Goal: Information Seeking & Learning: Find contact information

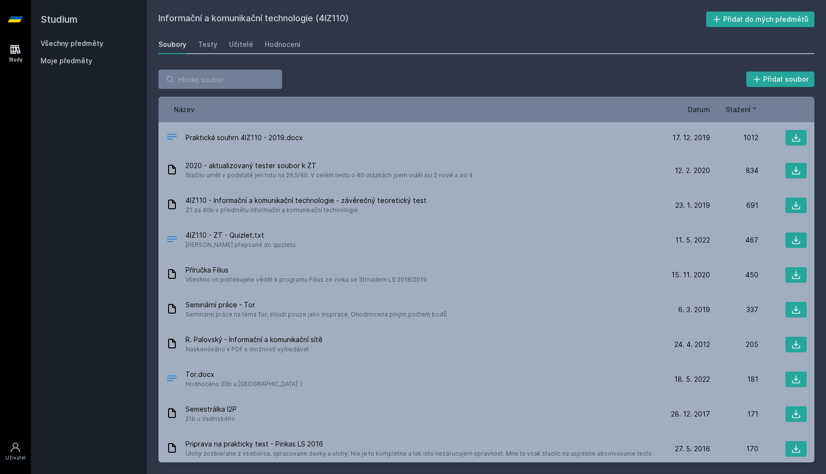
click at [89, 47] on link "Všechny předměty" at bounding box center [72, 43] width 63 height 8
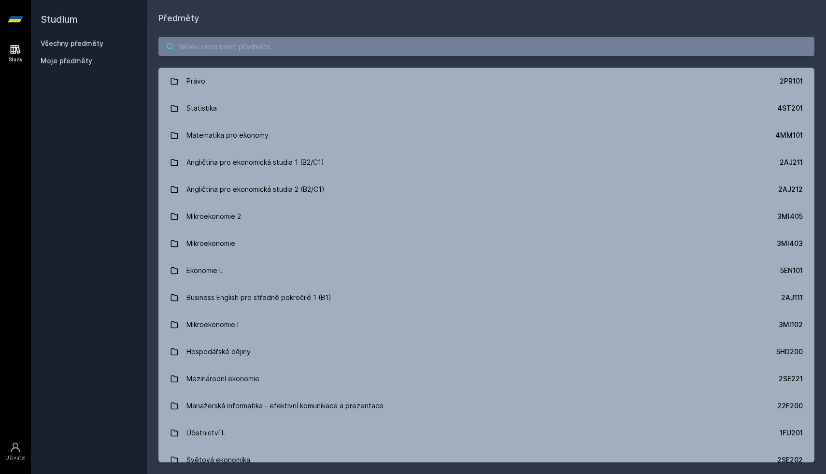
click at [254, 50] on input "search" at bounding box center [486, 46] width 656 height 19
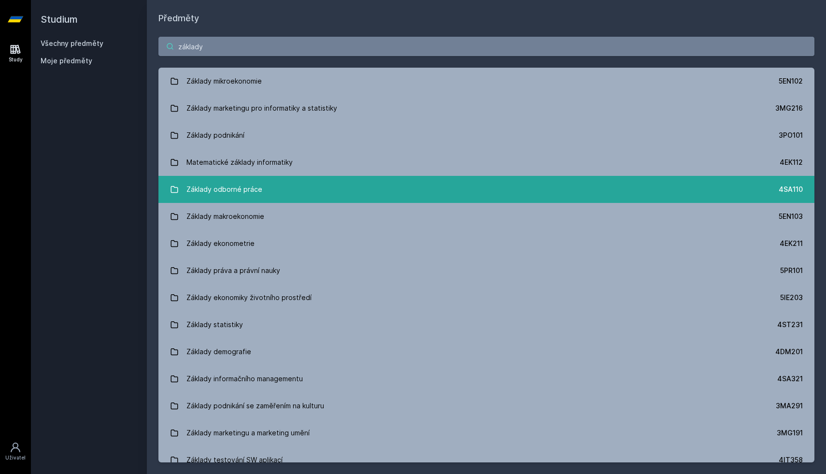
type input "základy"
click at [260, 199] on link "Základy odborné práce 4SA110" at bounding box center [486, 189] width 656 height 27
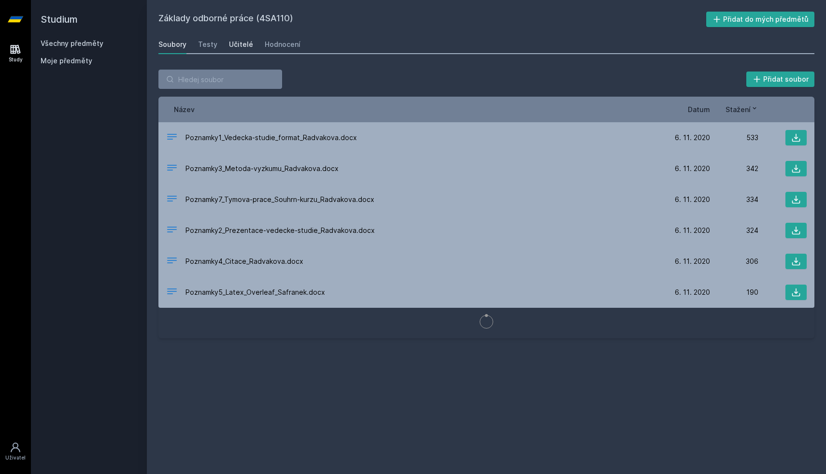
click at [241, 44] on div "Učitelé" at bounding box center [241, 45] width 24 height 10
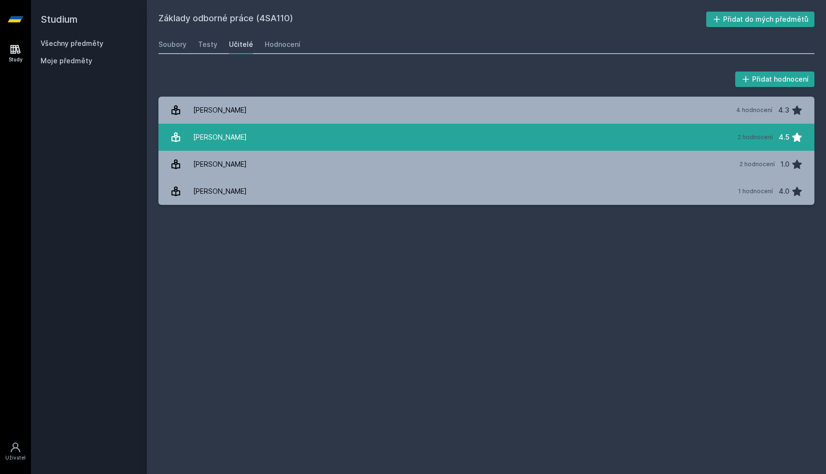
click at [298, 144] on link "Radváková Věra 2 hodnocení 4.5" at bounding box center [486, 137] width 656 height 27
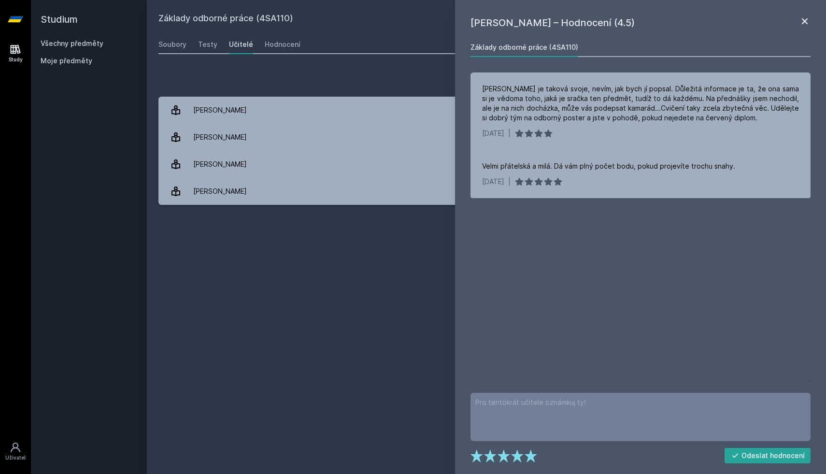
click at [802, 20] on icon at bounding box center [805, 21] width 12 height 12
